Goal: Check status: Check status

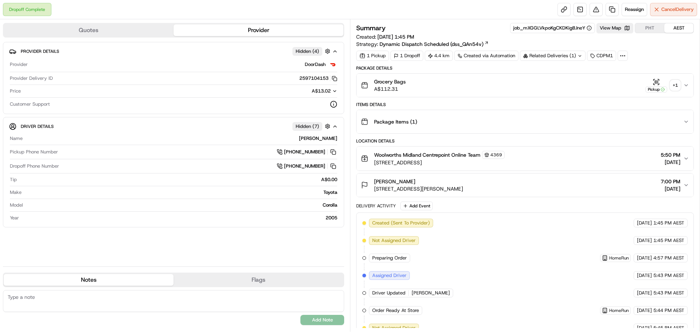
click at [681, 84] on div "Grocery Bags A$112.31 Pickup + 1" at bounding box center [522, 85] width 322 height 15
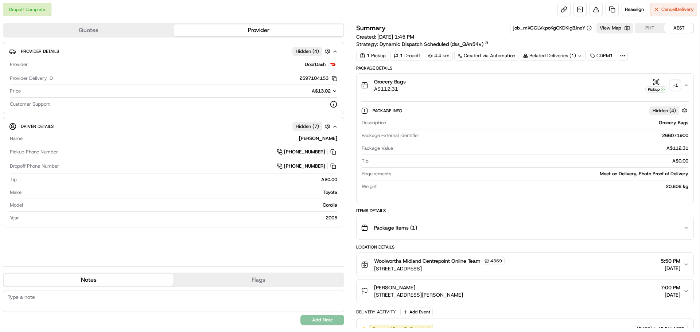
click at [681, 85] on div "Grocery Bags A$112.31 Pickup + 1" at bounding box center [522, 85] width 322 height 15
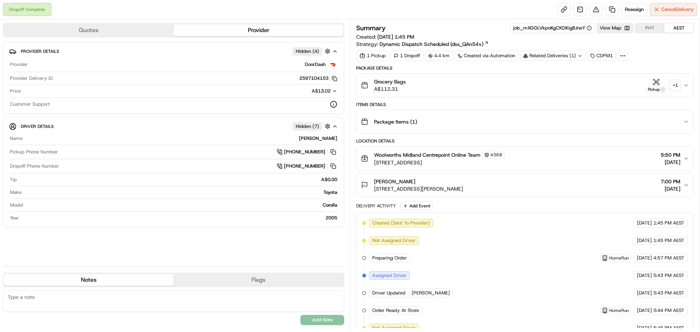
click at [676, 86] on div "+ 1" at bounding box center [675, 85] width 10 height 10
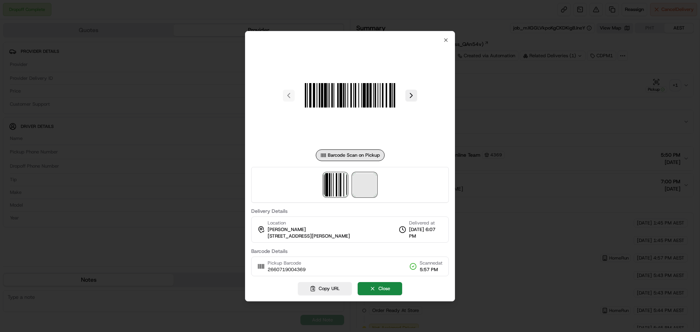
click at [368, 188] on span at bounding box center [364, 184] width 23 height 23
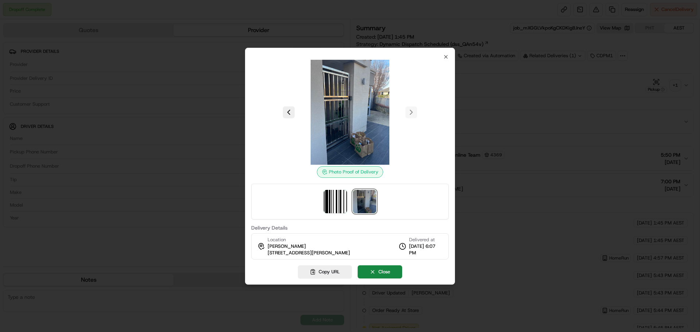
click at [172, 64] on div at bounding box center [350, 166] width 700 height 332
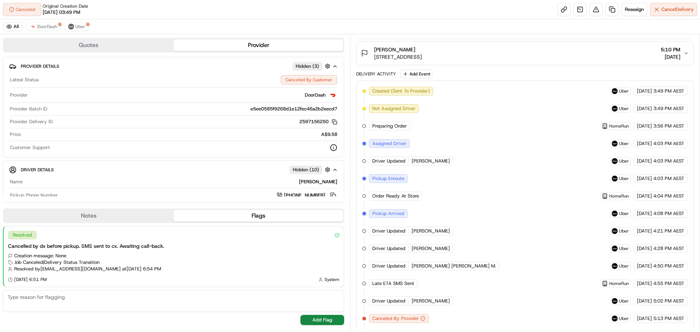
scroll to position [138, 0]
